Goal: Task Accomplishment & Management: Use online tool/utility

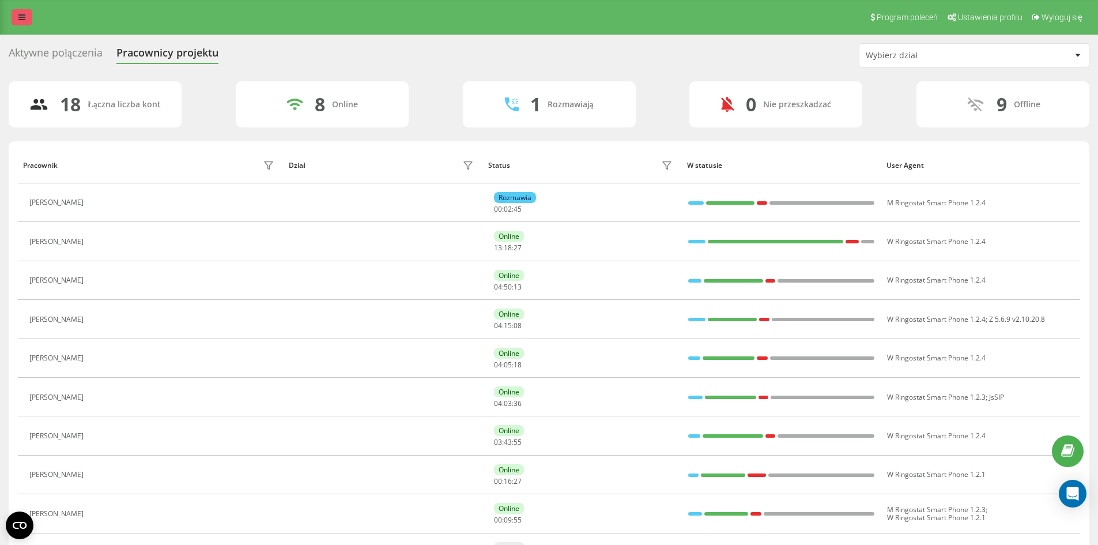
click at [18, 25] on link at bounding box center [22, 17] width 21 height 16
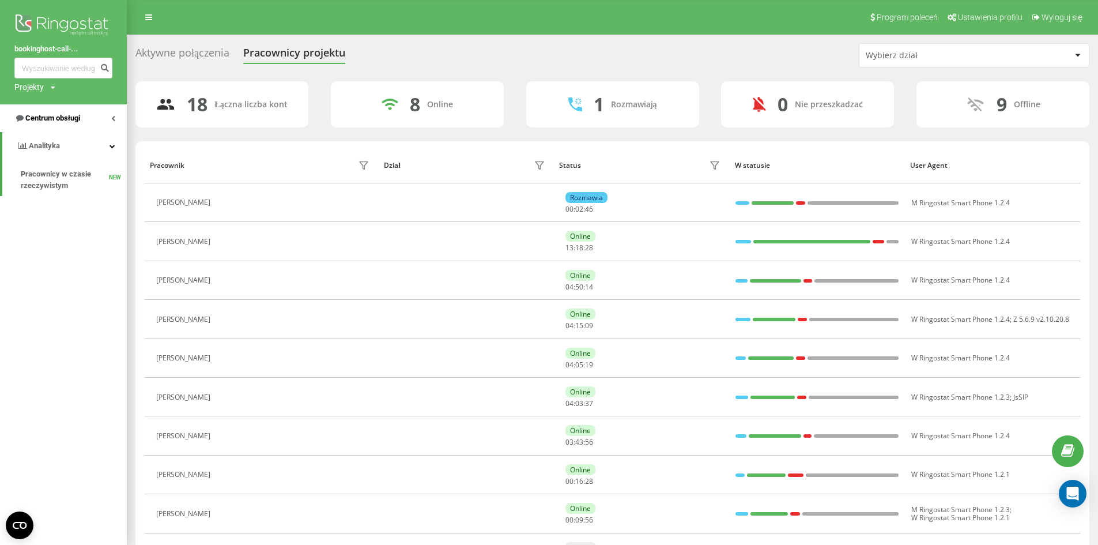
click at [66, 117] on span "Centrum obsługi" at bounding box center [52, 118] width 55 height 9
click at [55, 142] on span "Dziennik połączeń" at bounding box center [51, 147] width 61 height 12
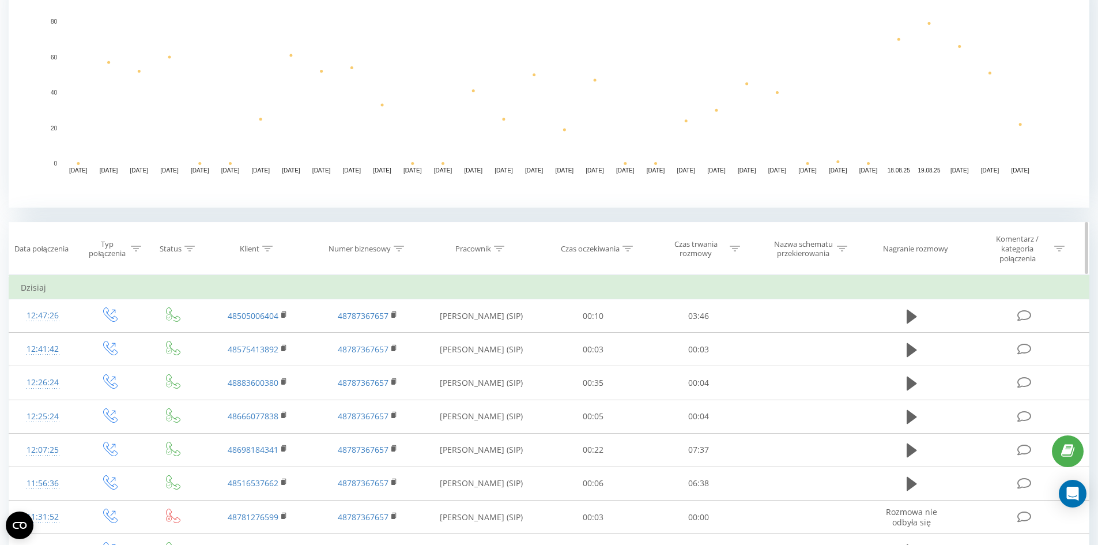
scroll to position [288, 0]
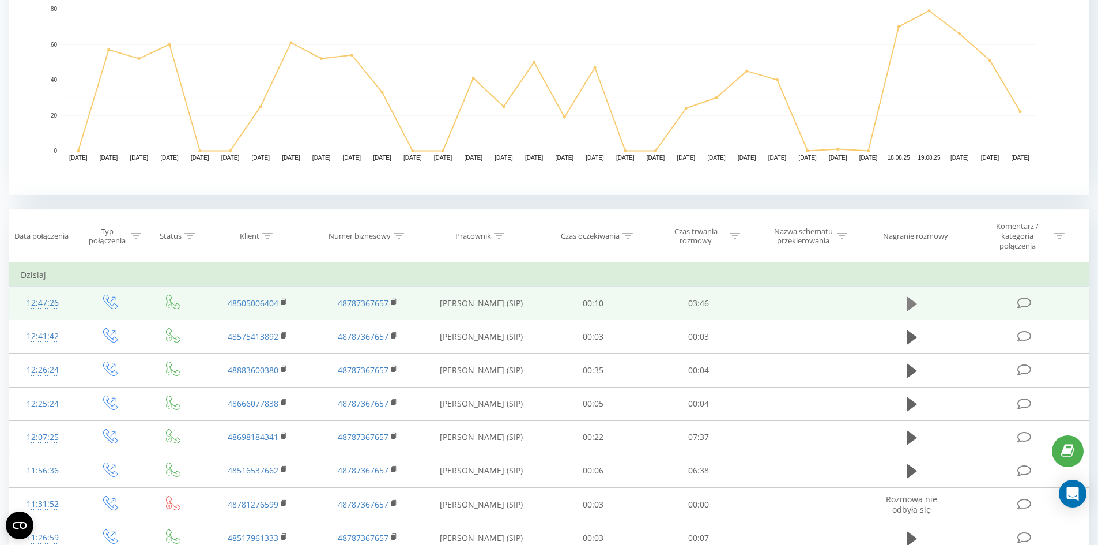
click at [909, 302] on icon at bounding box center [912, 303] width 10 height 14
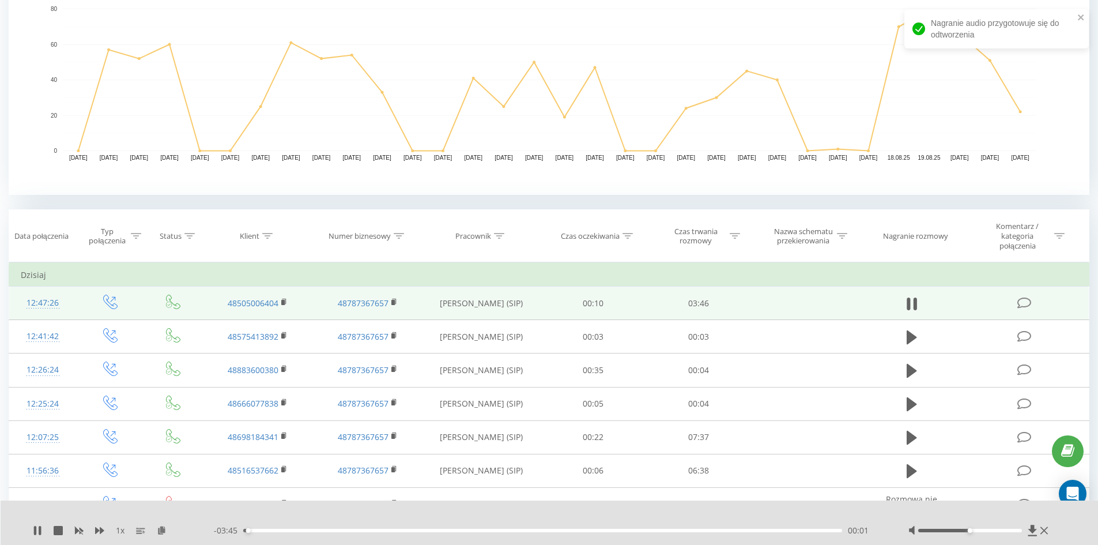
click at [735, 528] on div "- 03:45 00:01 00:01" at bounding box center [547, 530] width 666 height 12
click at [741, 530] on div "00:02" at bounding box center [542, 529] width 599 height 3
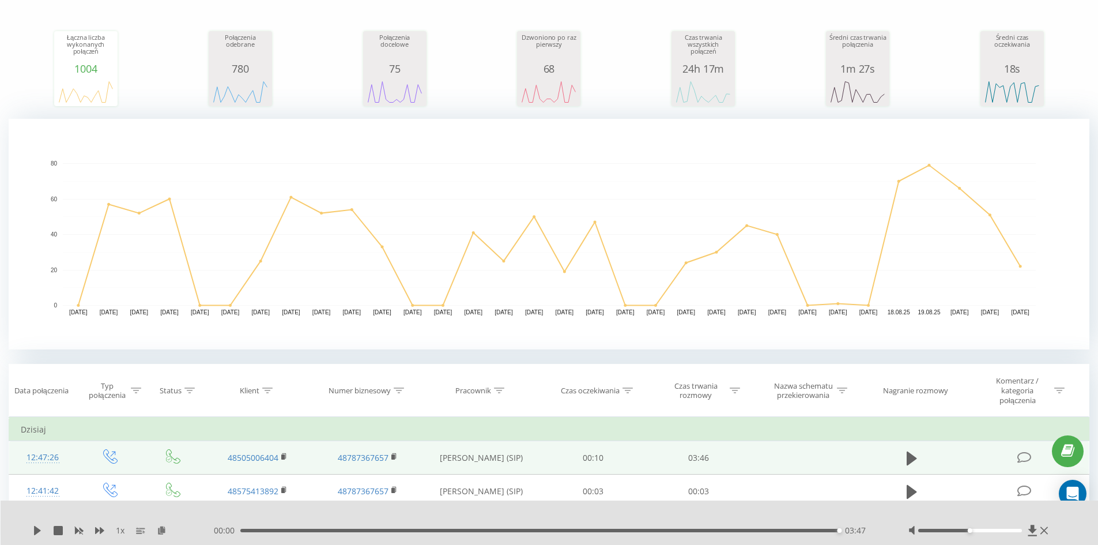
scroll to position [0, 0]
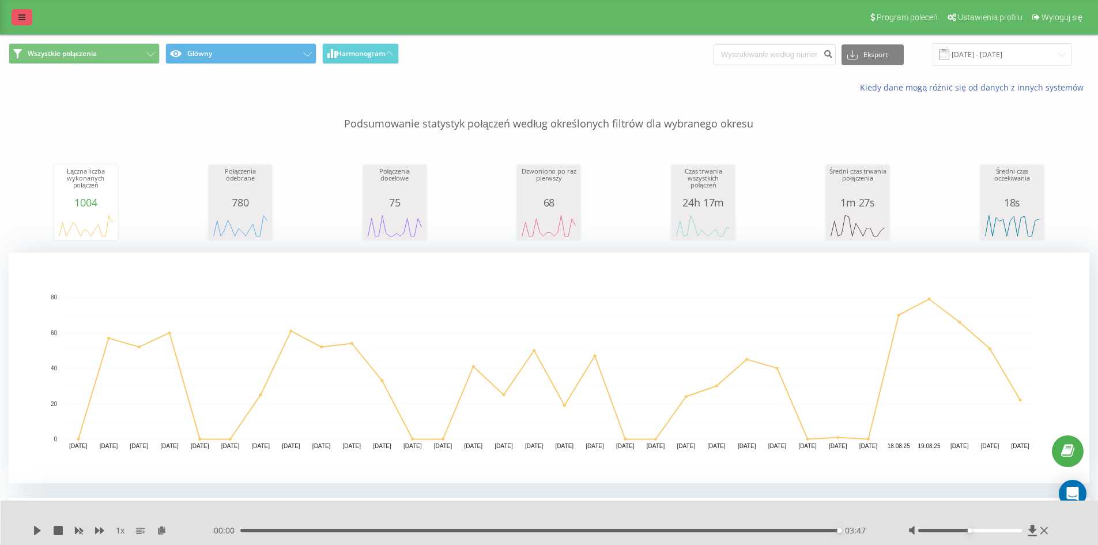
click at [15, 9] on link at bounding box center [22, 17] width 21 height 16
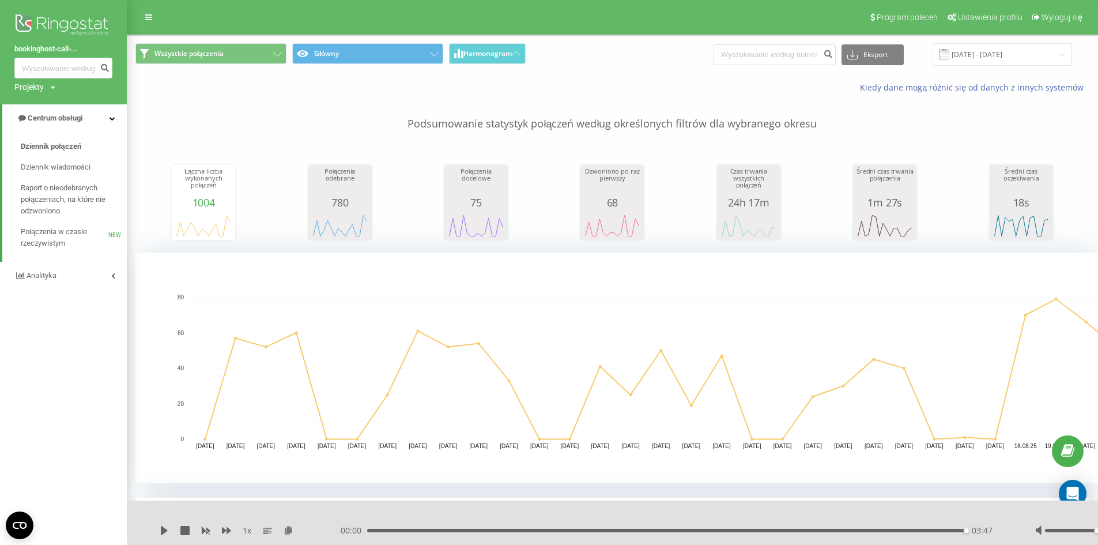
click at [49, 269] on link "Analityka" at bounding box center [63, 276] width 127 height 28
click at [48, 176] on span "Pracownicy w czasie rzeczywistym" at bounding box center [65, 179] width 88 height 23
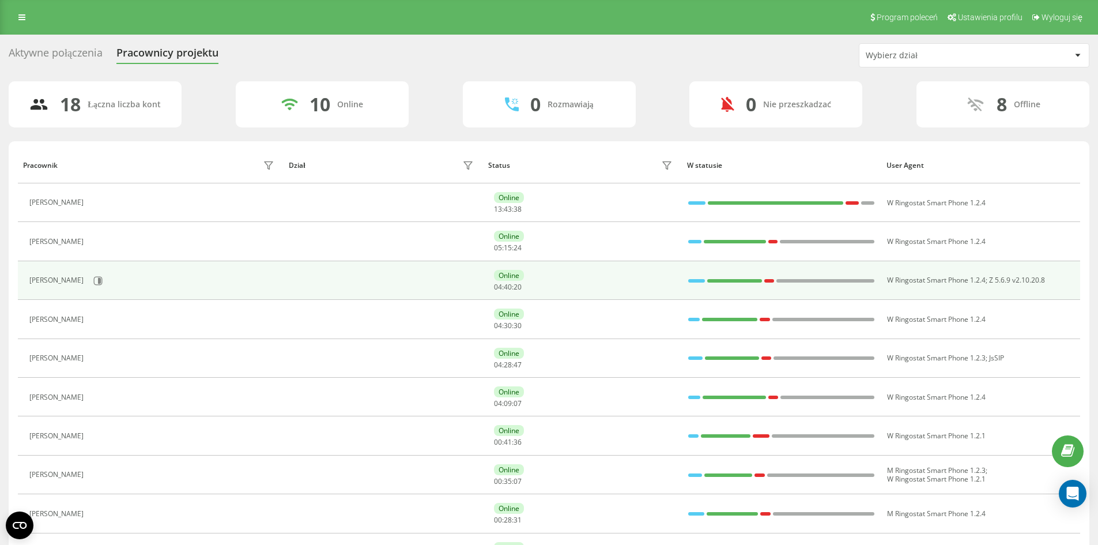
click at [692, 278] on div at bounding box center [696, 280] width 17 height 15
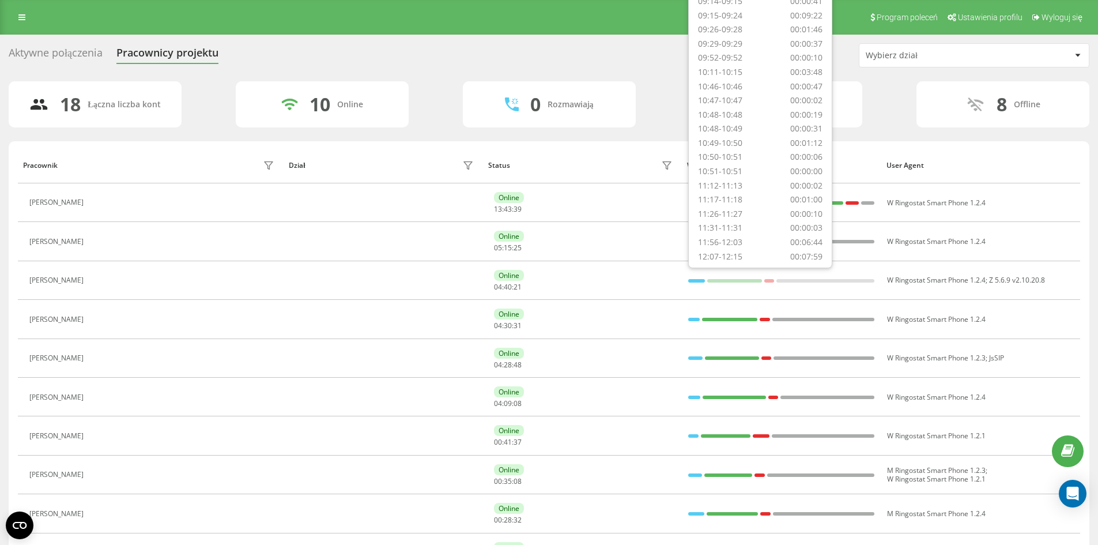
scroll to position [173, 0]
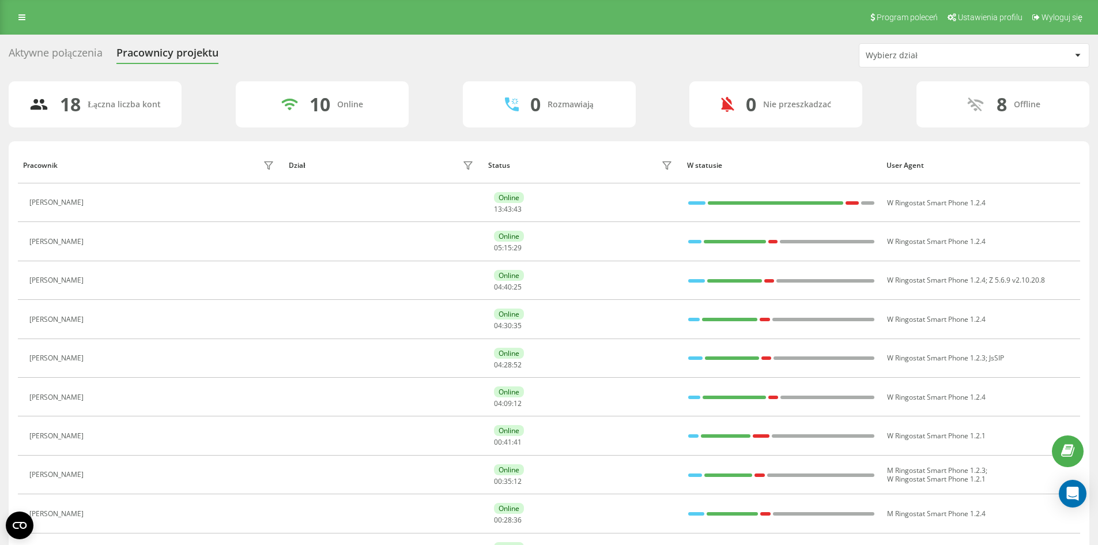
click at [588, 161] on div "Status" at bounding box center [582, 165] width 188 height 18
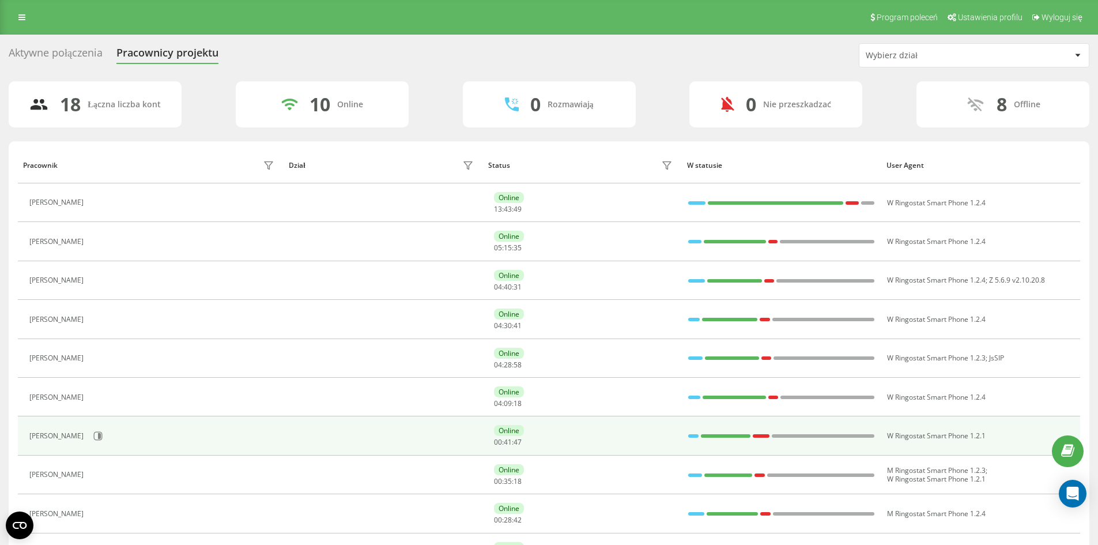
click at [690, 432] on div at bounding box center [693, 435] width 10 height 15
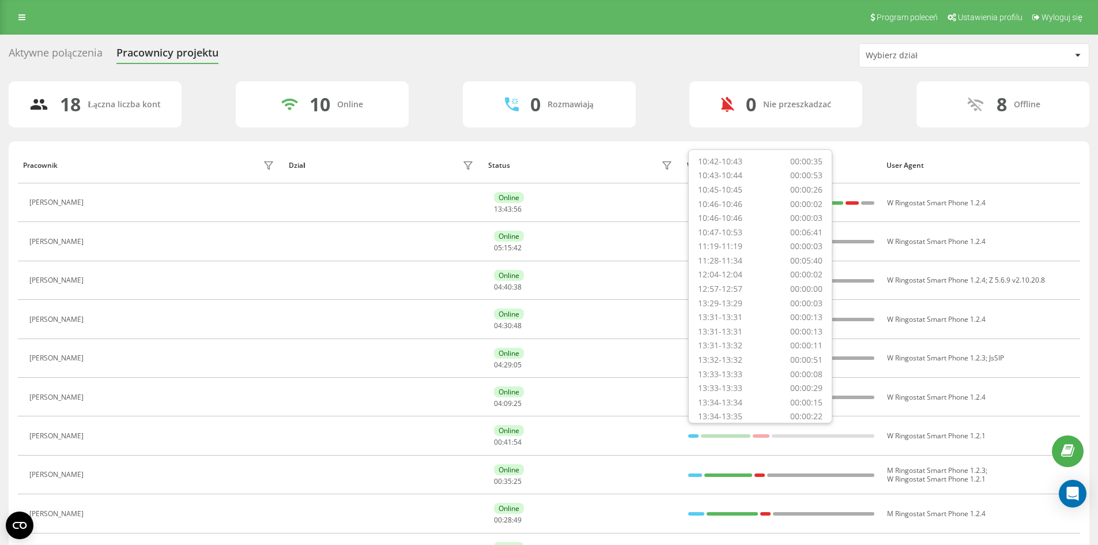
scroll to position [101, 0]
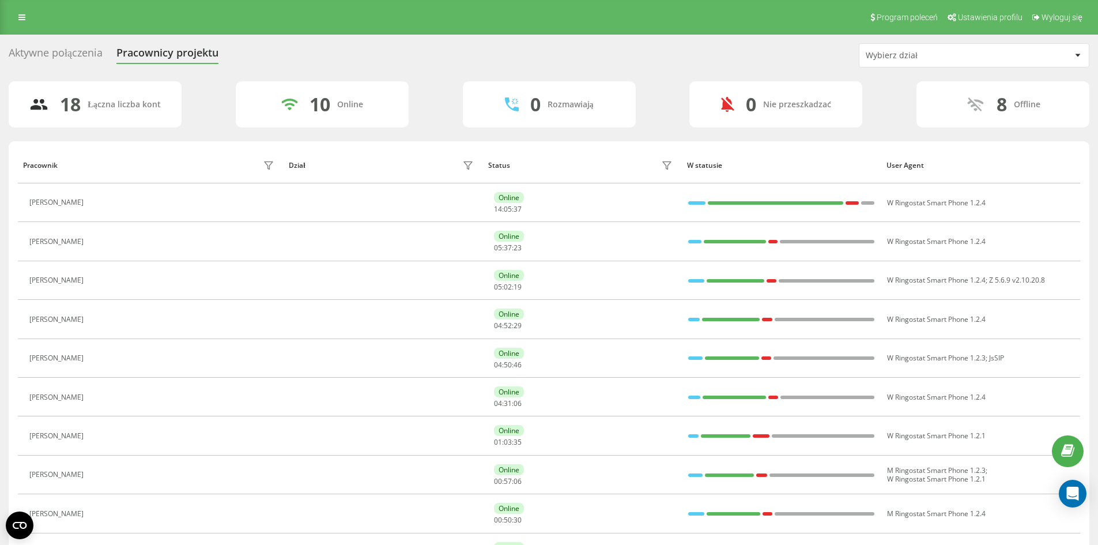
click at [0, 256] on div "Aktywne połączenia Pracownicy projektu Wybierz dział 18 Łączna liczba kont 10 O…" at bounding box center [549, 480] width 1098 height 891
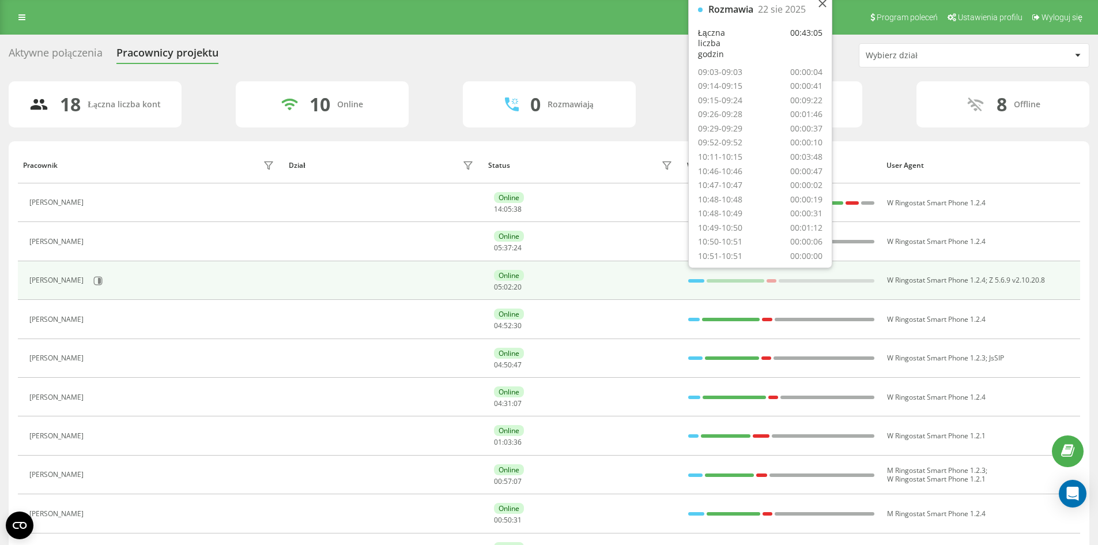
click at [692, 284] on div at bounding box center [696, 280] width 17 height 15
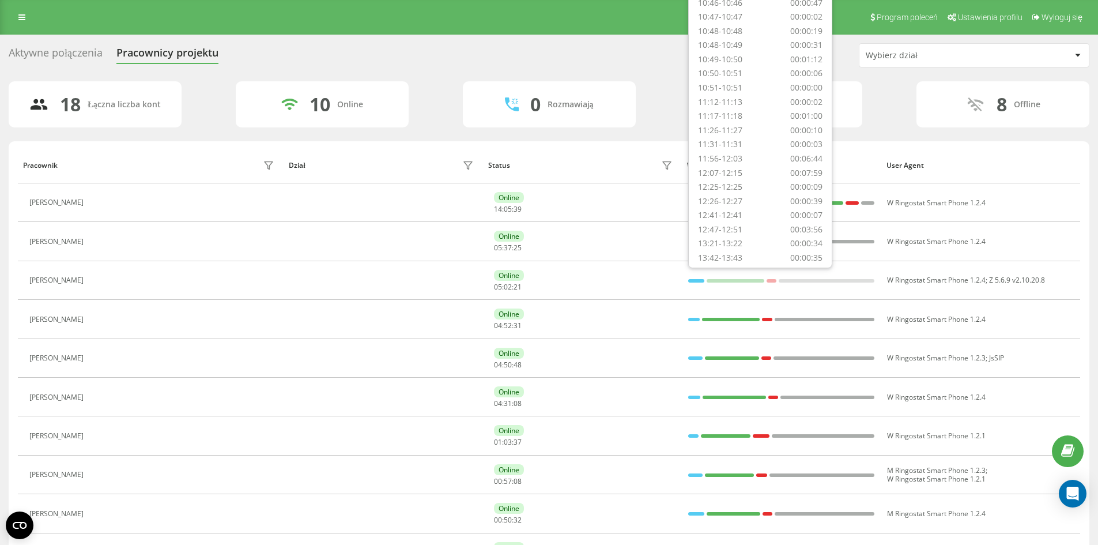
scroll to position [216, 0]
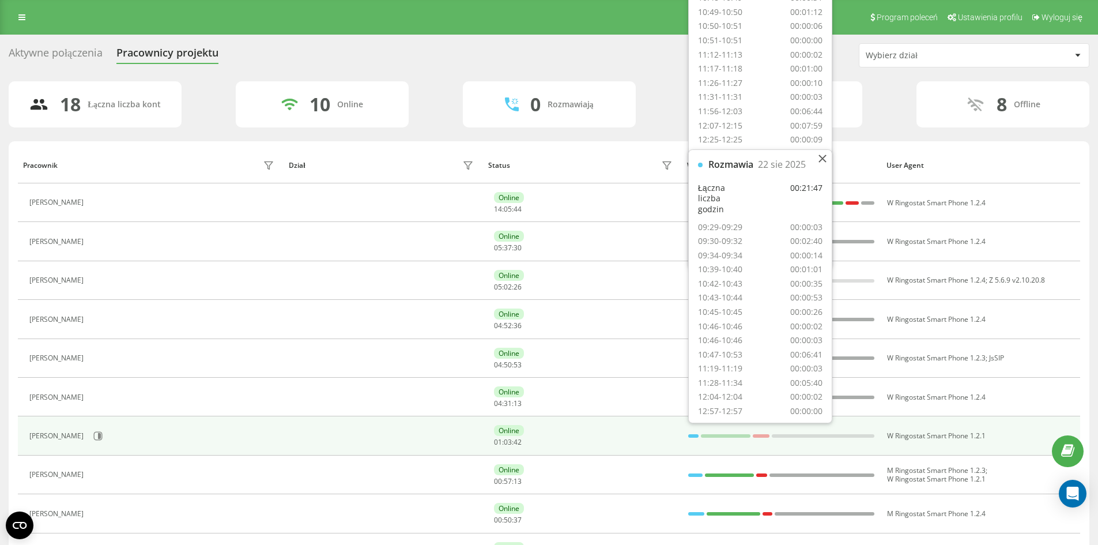
click at [691, 433] on div at bounding box center [693, 435] width 10 height 15
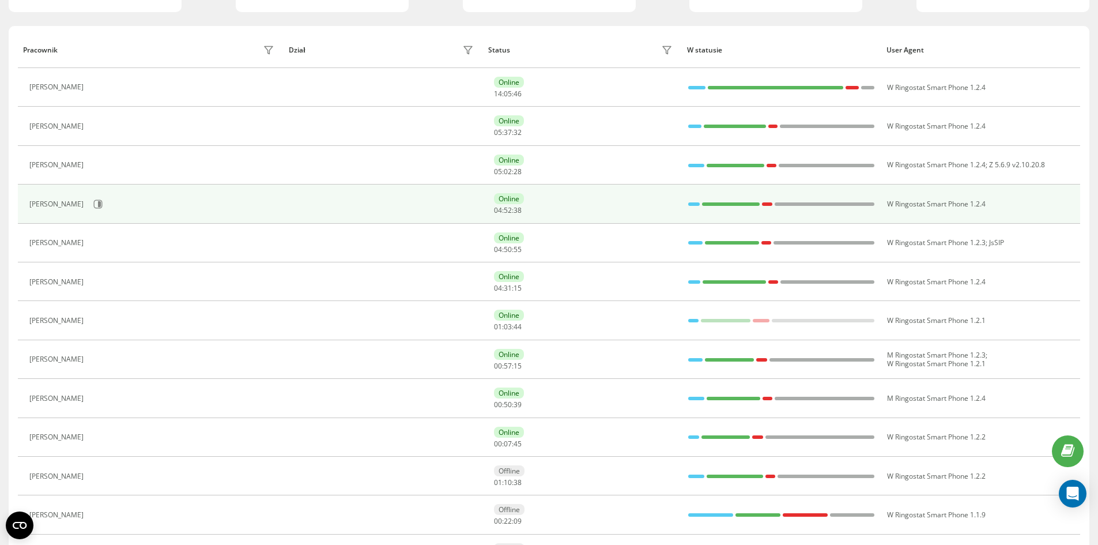
scroll to position [0, 0]
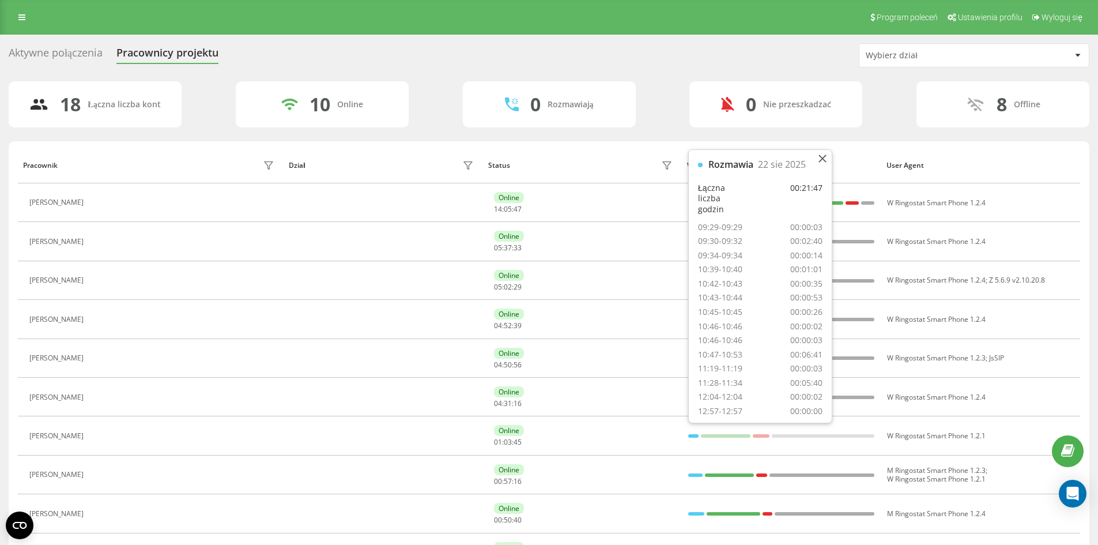
click at [0, 183] on div "Aktywne połączenia Pracownicy projektu Wybierz dział 18 Łączna liczba kont 10 O…" at bounding box center [549, 480] width 1098 height 891
